Goal: Navigation & Orientation: Find specific page/section

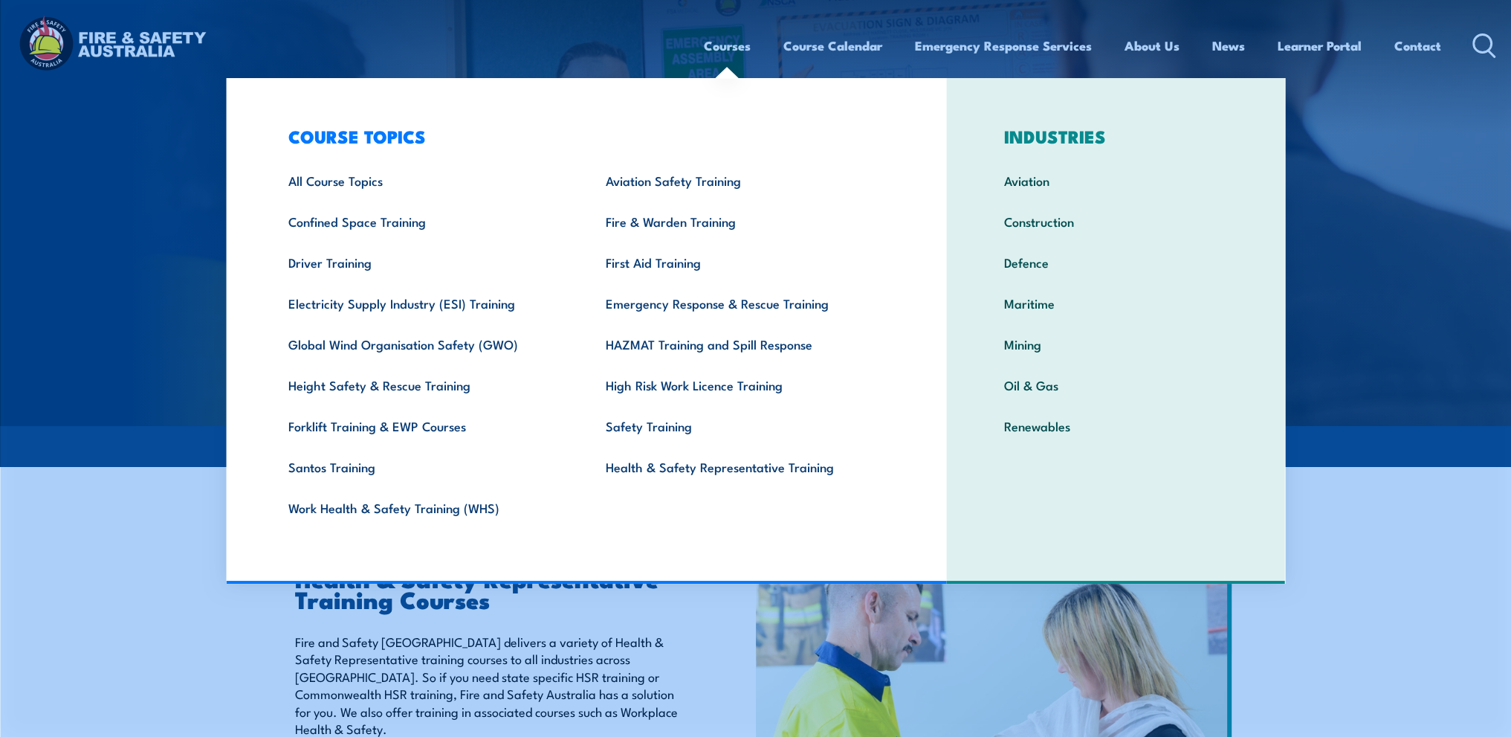
click at [725, 50] on link "Courses" at bounding box center [727, 45] width 47 height 39
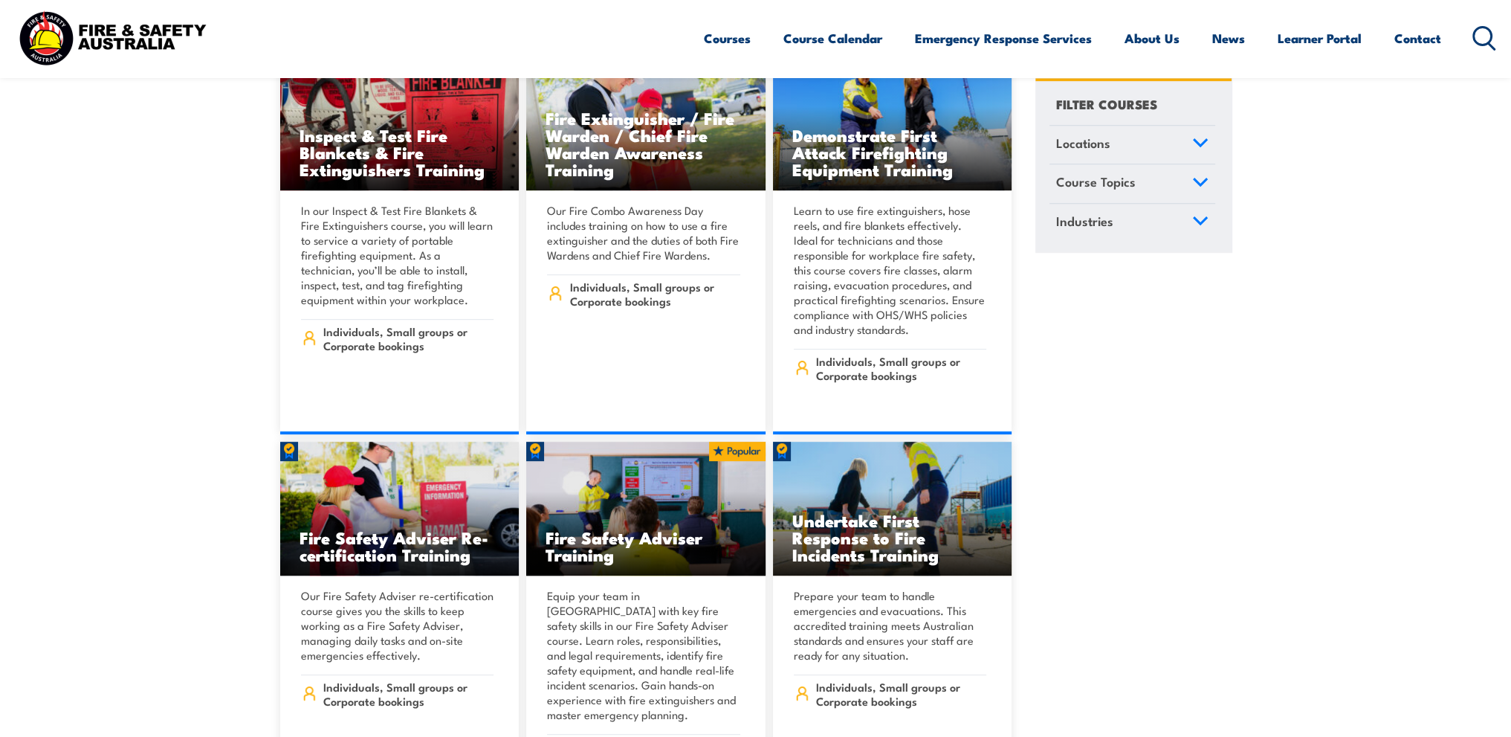
scroll to position [16207, 0]
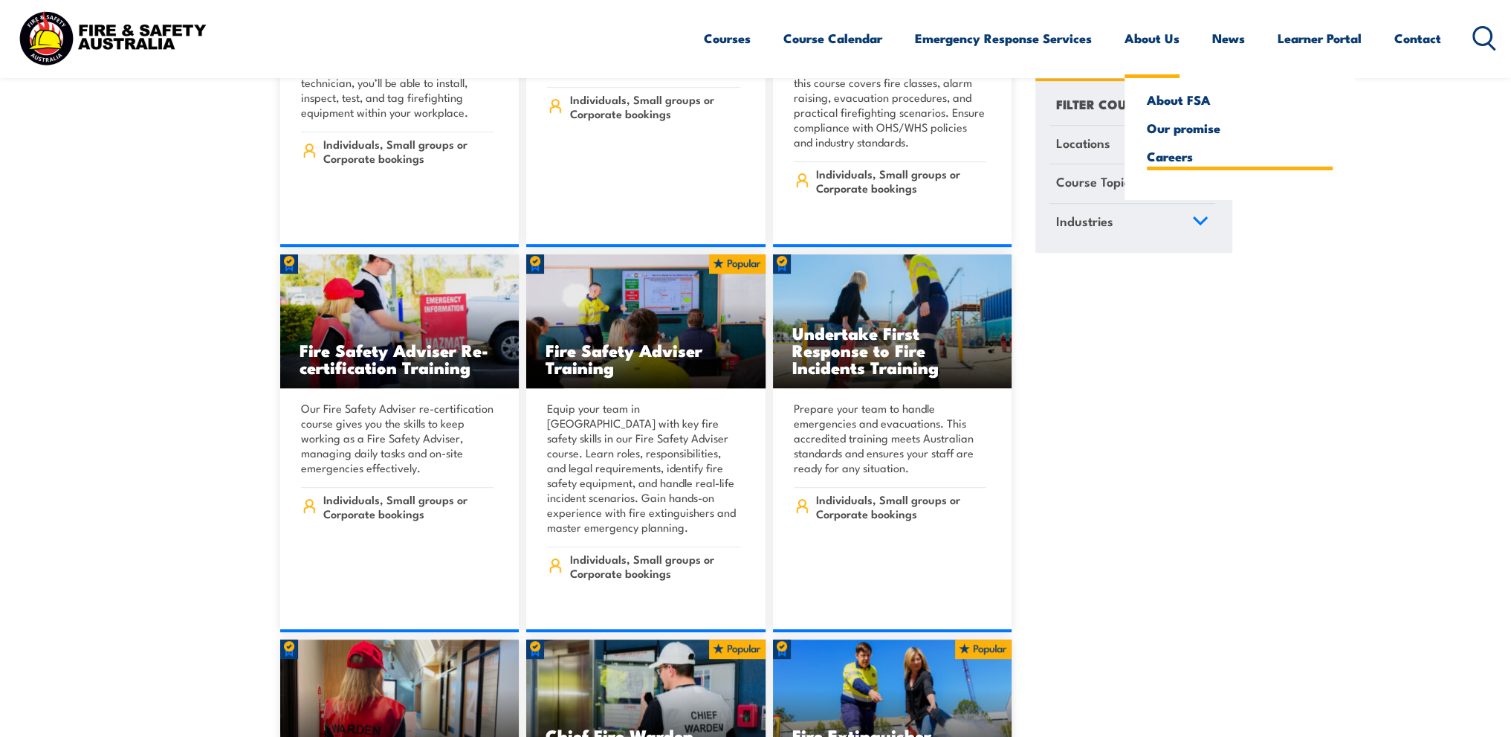
click at [1176, 156] on link "Careers" at bounding box center [1240, 155] width 186 height 13
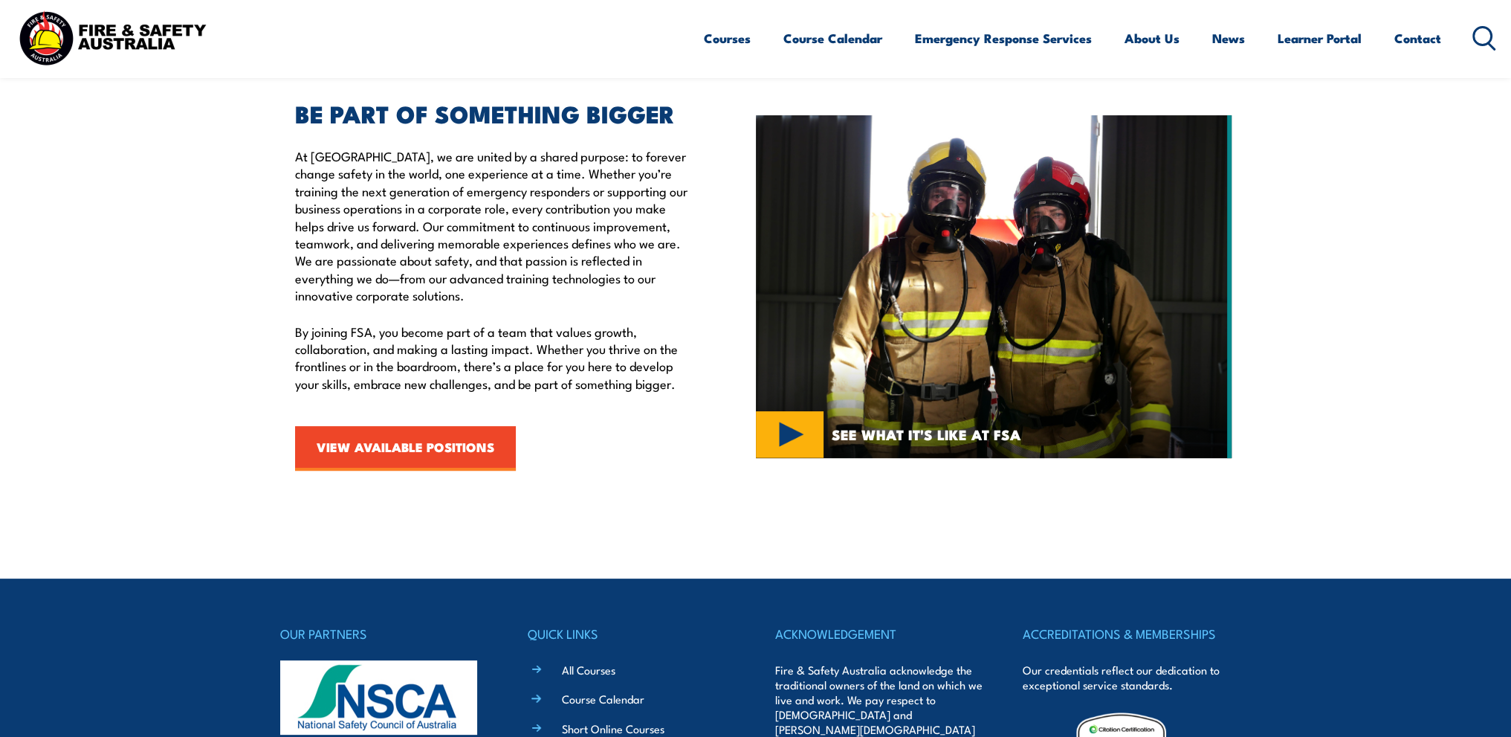
scroll to position [446, 0]
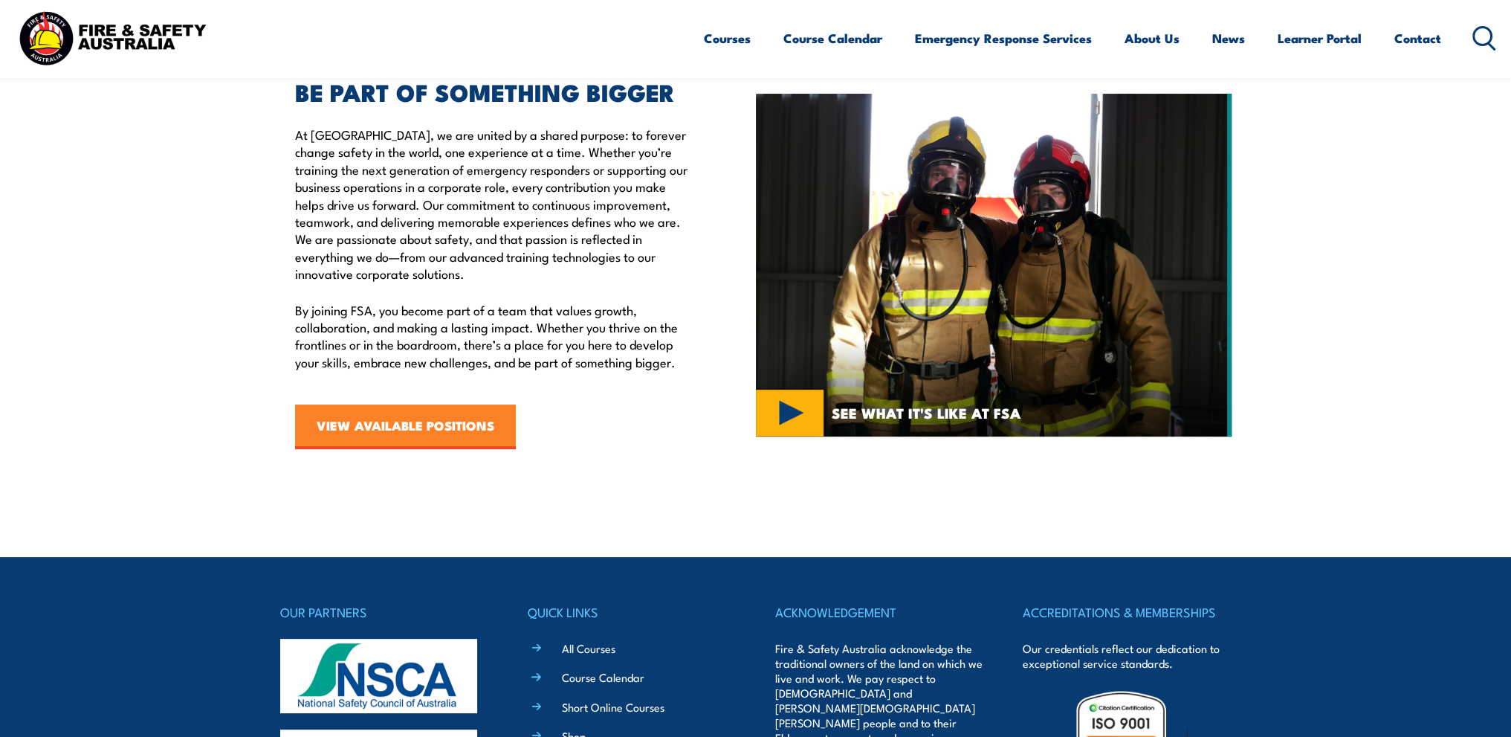
click at [476, 430] on link "VIEW AVAILABLE POSITIONS" at bounding box center [405, 426] width 221 height 45
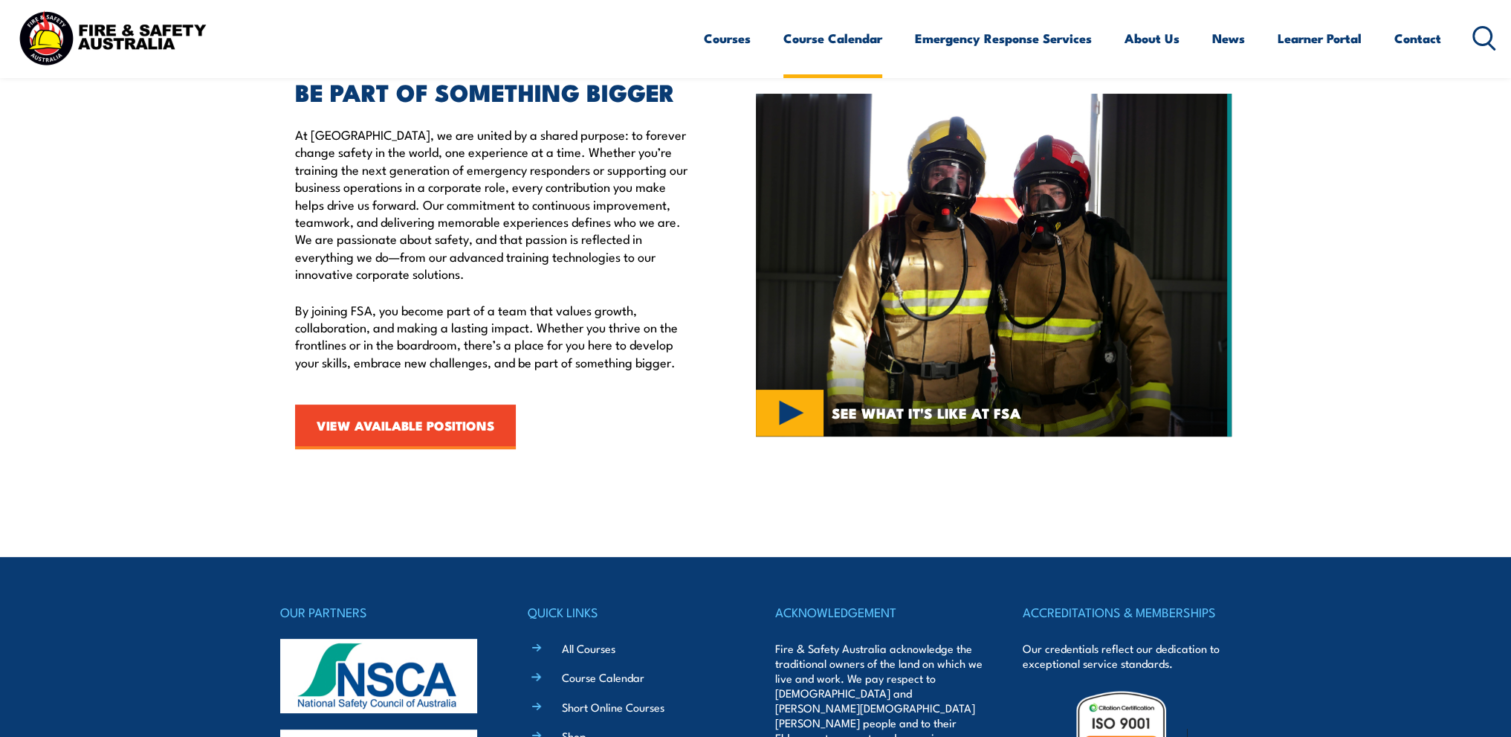
click at [834, 41] on link "Course Calendar" at bounding box center [833, 38] width 99 height 39
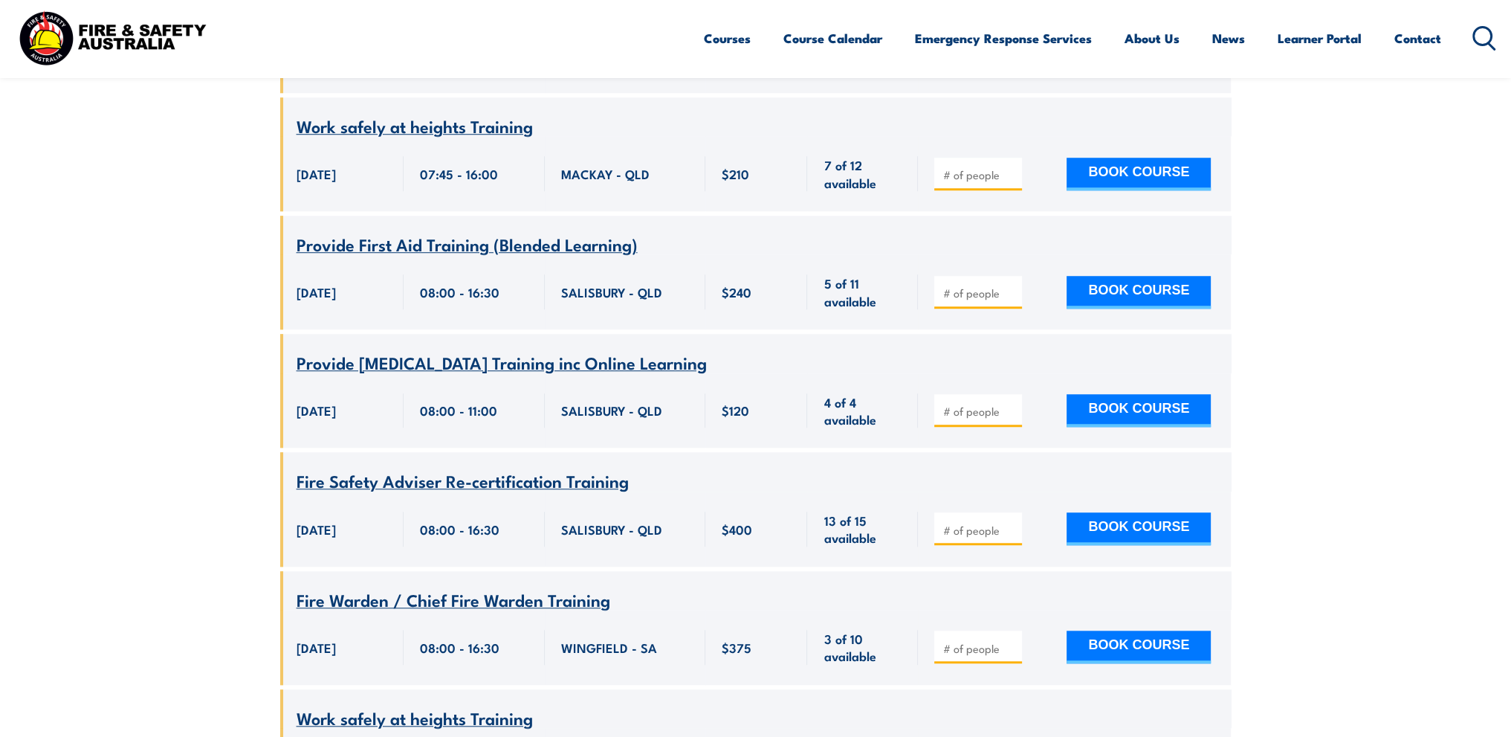
scroll to position [1561, 0]
